Goal: Obtain resource: Download file/media

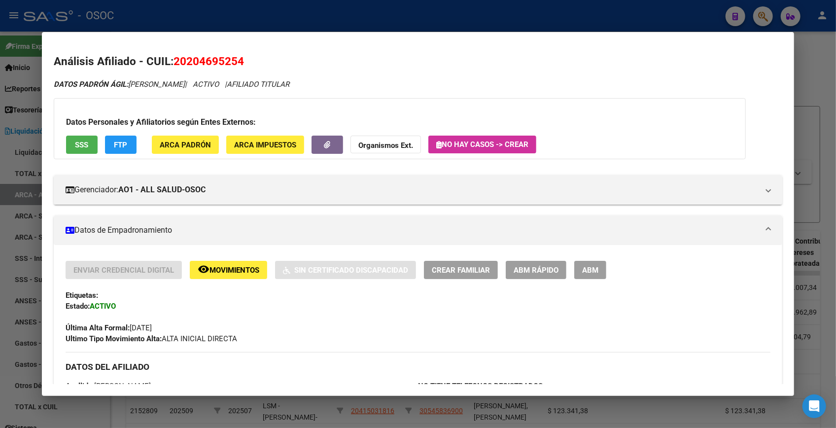
scroll to position [829, 0]
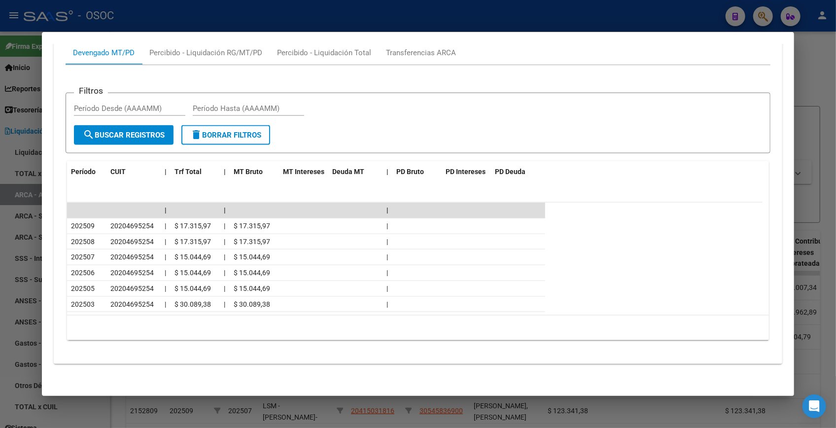
click at [561, 15] on div at bounding box center [418, 214] width 836 height 428
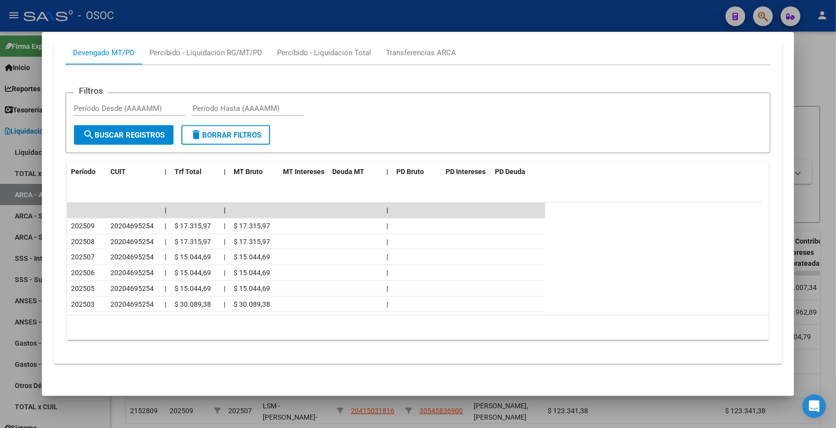
click at [561, 15] on div at bounding box center [418, 214] width 836 height 428
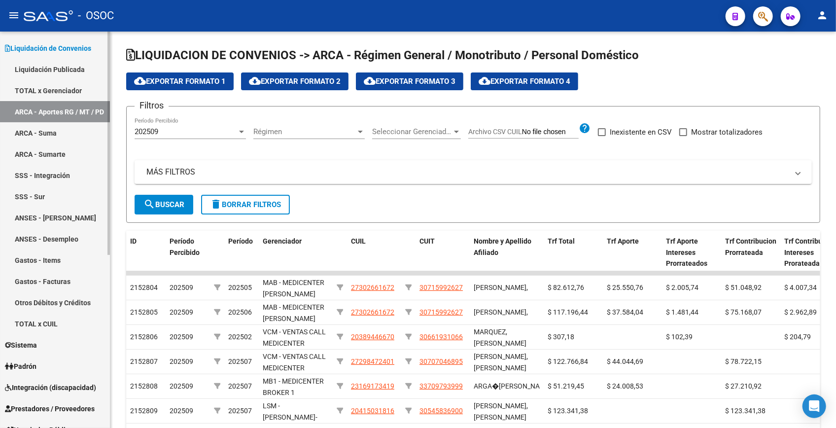
scroll to position [0, 0]
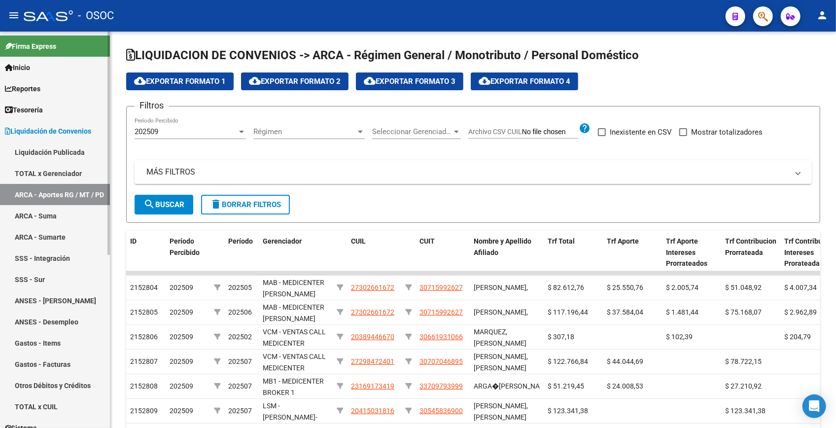
click at [58, 131] on span "Liquidación de Convenios" at bounding box center [48, 131] width 86 height 11
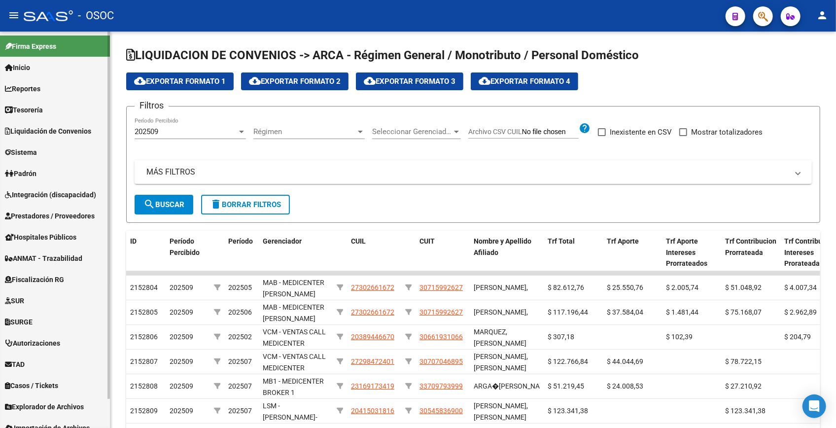
click at [58, 131] on span "Liquidación de Convenios" at bounding box center [48, 131] width 86 height 11
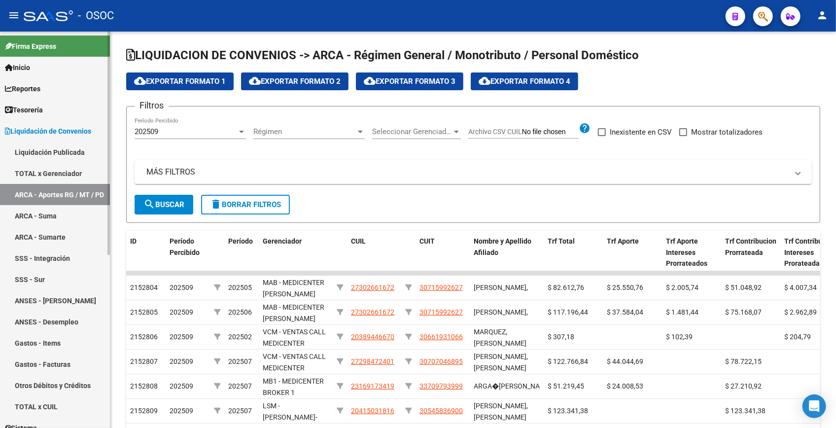
click at [61, 186] on link "ARCA - Aportes RG / MT / PD" at bounding box center [55, 194] width 110 height 21
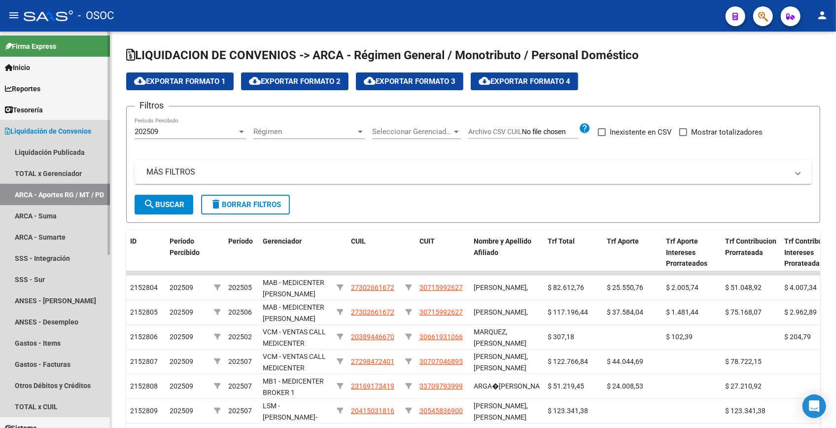
click at [61, 186] on link "ARCA - Aportes RG / MT / PD" at bounding box center [55, 194] width 110 height 21
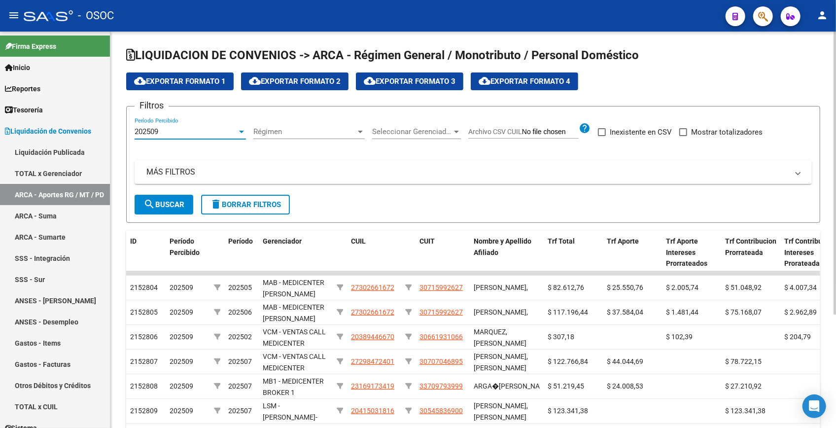
click at [234, 131] on div "202509" at bounding box center [186, 131] width 102 height 9
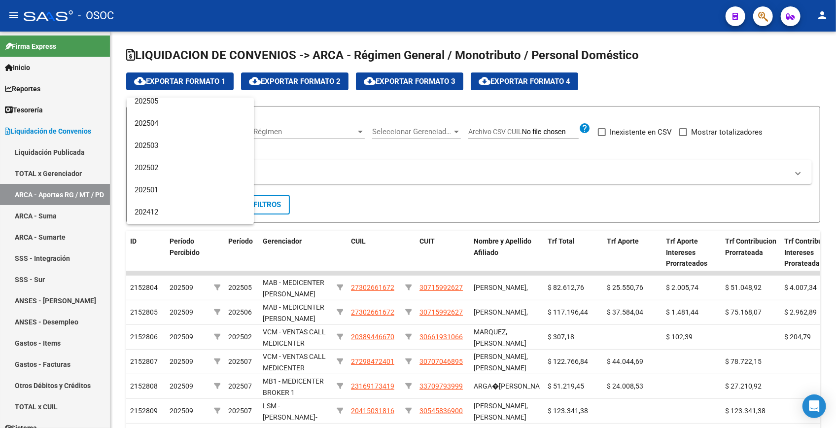
scroll to position [134, 0]
click at [180, 113] on span "202504" at bounding box center [190, 108] width 111 height 22
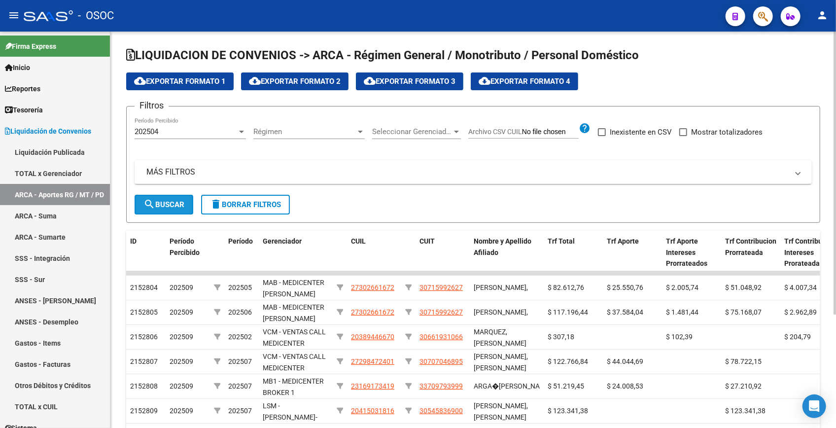
click at [168, 203] on span "search Buscar" at bounding box center [163, 204] width 41 height 9
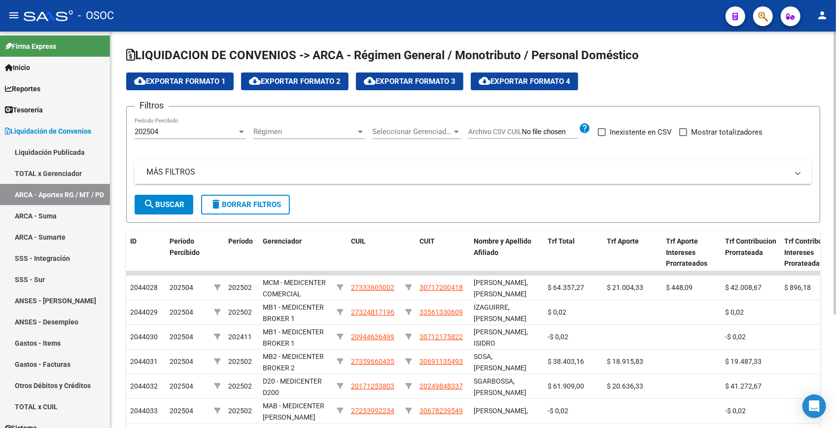
click at [301, 72] on button "cloud_download Exportar Formato 2" at bounding box center [294, 81] width 107 height 18
click at [673, 89] on div "cloud_download Exportar Formato 1 cloud_download Exportar Formato 2 cloud_downl…" at bounding box center [473, 81] width 694 height 18
